Goal: Information Seeking & Learning: Learn about a topic

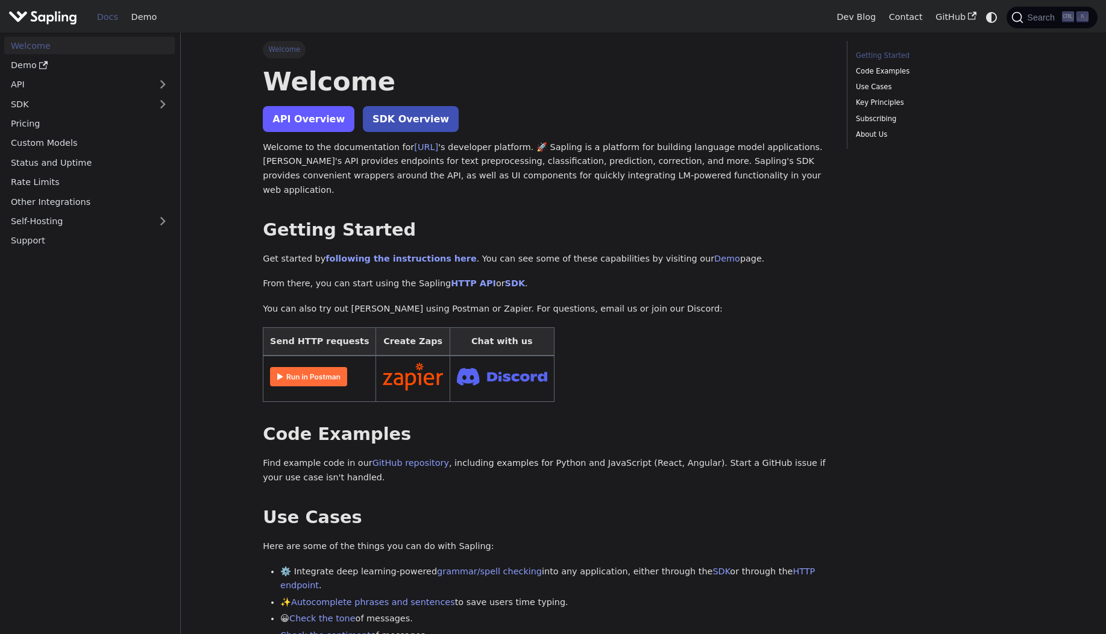
click at [320, 118] on link "API Overview" at bounding box center [309, 119] width 92 height 26
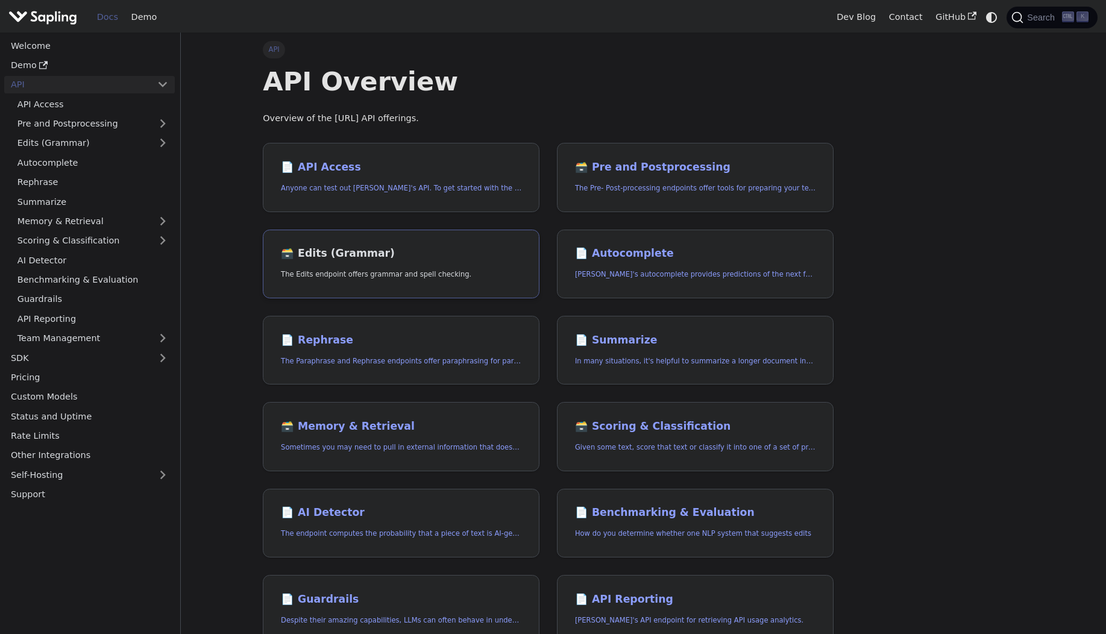
click at [445, 280] on p "The Edits endpoint offers grammar and spell checking." at bounding box center [401, 274] width 241 height 11
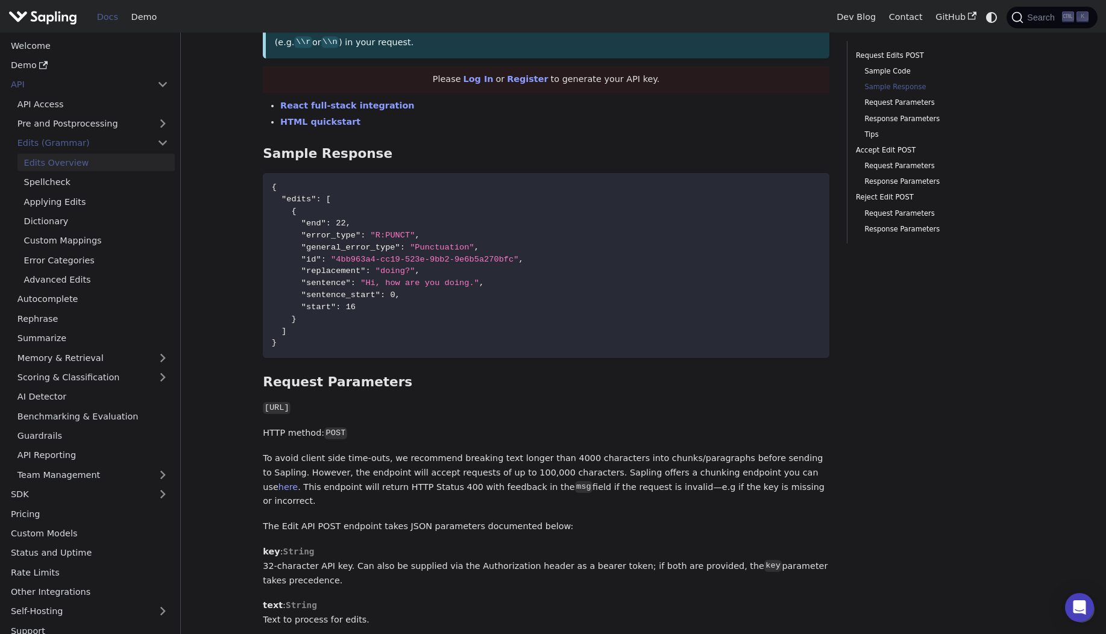
scroll to position [659, 0]
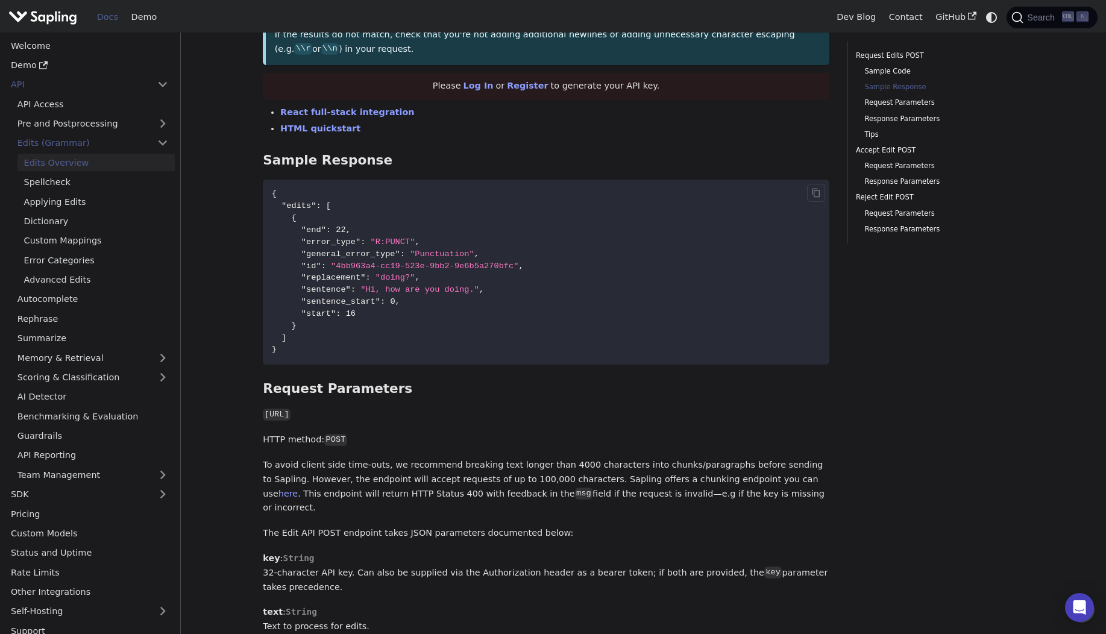
click at [437, 256] on span ""Punctuation"" at bounding box center [442, 254] width 65 height 9
click at [402, 278] on span ""doing?"" at bounding box center [396, 277] width 40 height 9
drag, startPoint x: 367, startPoint y: 289, endPoint x: 464, endPoint y: 289, distance: 97.7
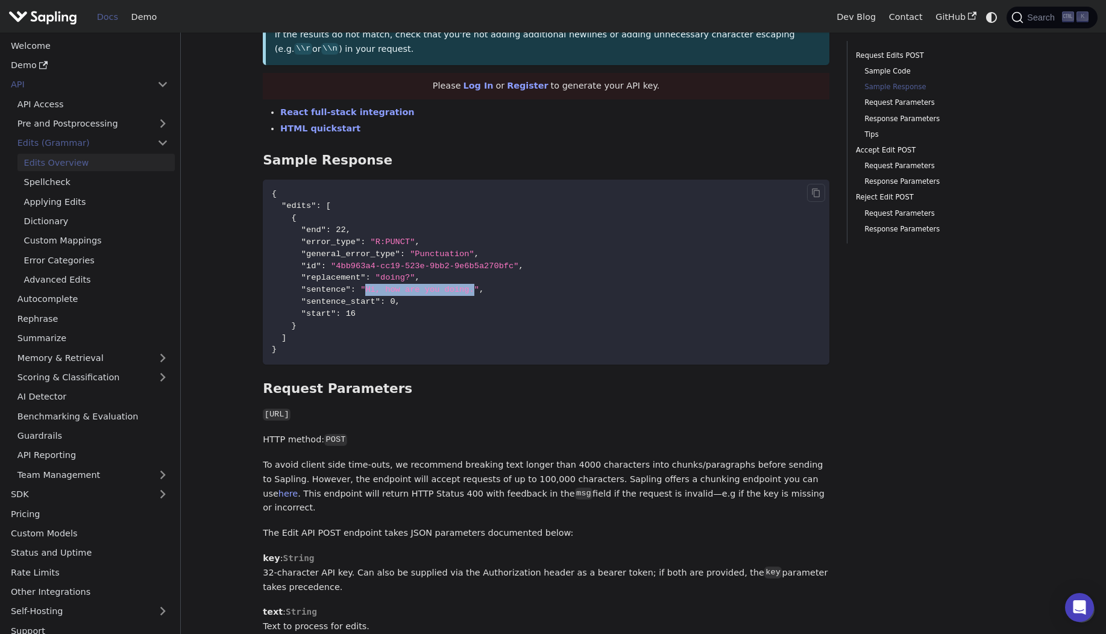
click at [473, 289] on span ""Hi, how are you doing."" at bounding box center [420, 289] width 119 height 9
click at [327, 314] on span ""start"" at bounding box center [318, 313] width 34 height 9
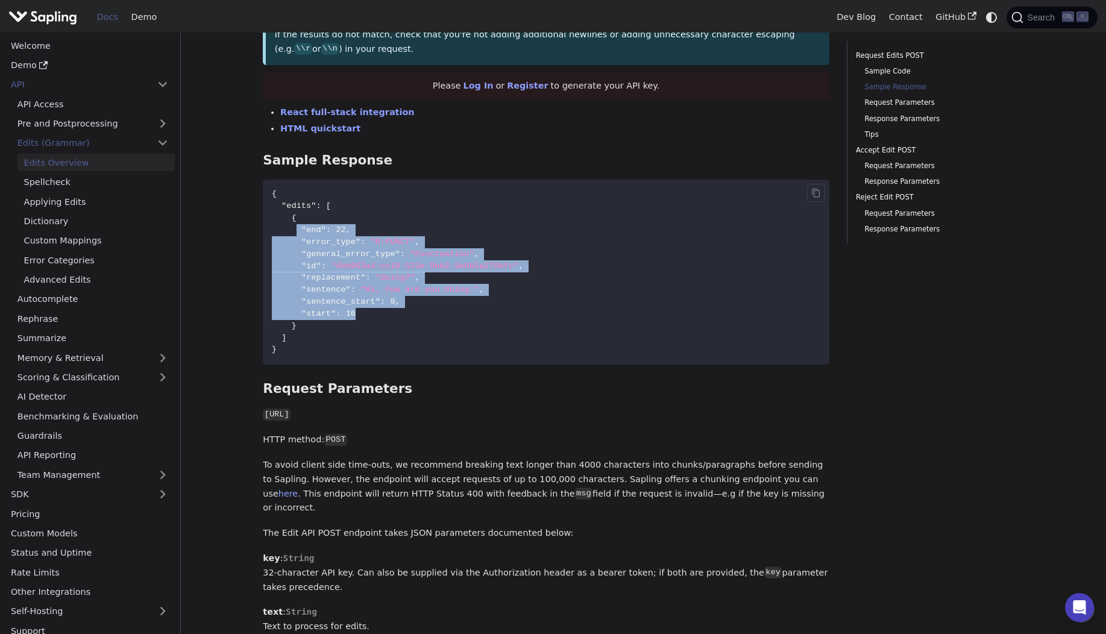
drag, startPoint x: 297, startPoint y: 232, endPoint x: 413, endPoint y: 315, distance: 142.6
click at [413, 315] on code "{ "edits" : [ { "end" : 22 , "error_type" : "R:PUNCT" , "general_error_type" : …" at bounding box center [546, 272] width 567 height 185
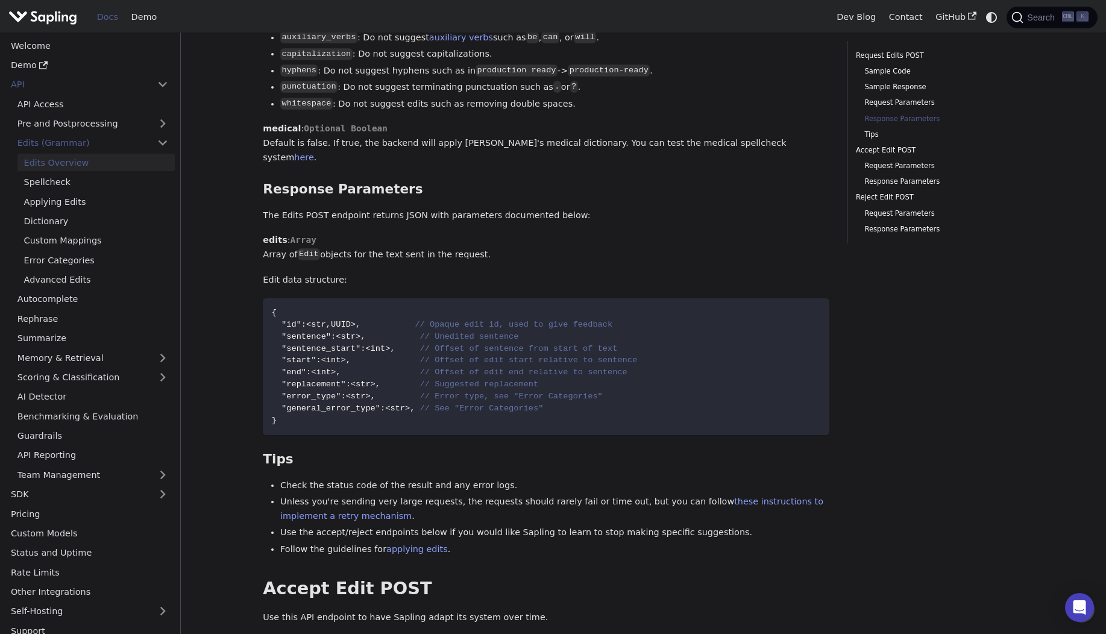
scroll to position [1242, 0]
